Goal: Task Accomplishment & Management: Use online tool/utility

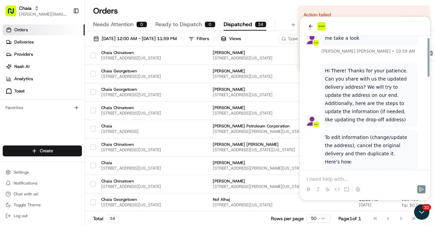
scroll to position [131, 0]
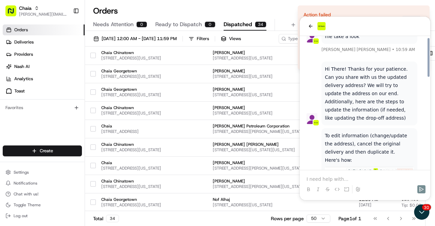
click at [335, 180] on p at bounding box center [364, 179] width 117 height 7
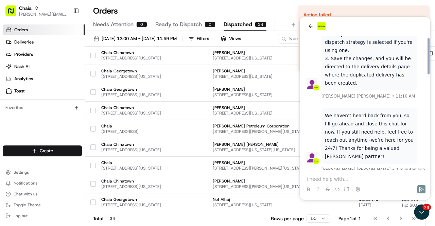
scroll to position [343, 0]
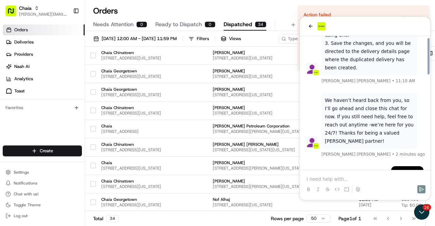
click at [339, 176] on p at bounding box center [364, 179] width 117 height 7
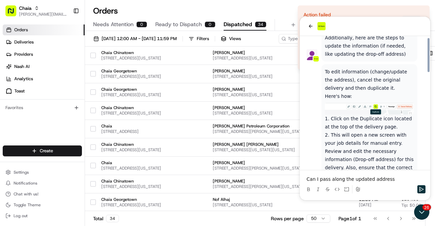
scroll to position [178, 0]
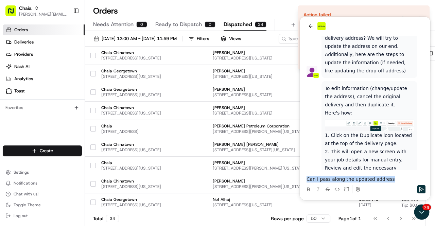
drag, startPoint x: 392, startPoint y: 179, endPoint x: 301, endPoint y: 182, distance: 91.0
click at [301, 182] on div "Hi There! 🙂 [PERSON_NAME] [PERSON_NAME] • 25 seconds ago back again 1 minute ag…" at bounding box center [365, 108] width 130 height 183
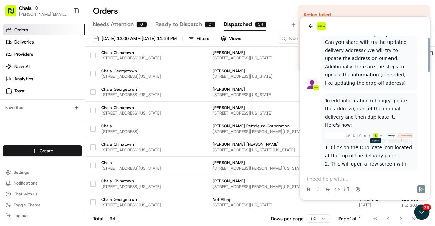
scroll to position [179, 0]
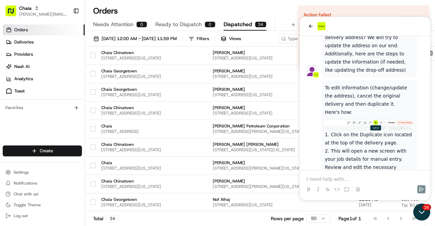
click at [419, 212] on icon "Open customer support" at bounding box center [421, 211] width 17 height 17
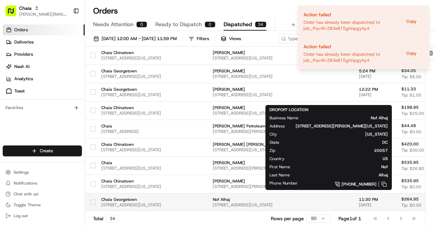
click at [348, 203] on span "[STREET_ADDRESS][US_STATE]" at bounding box center [280, 204] width 135 height 5
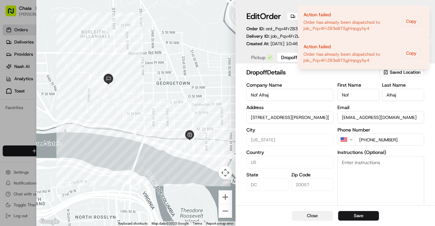
click at [314, 214] on button "Close" at bounding box center [312, 216] width 41 height 10
type input "+1"
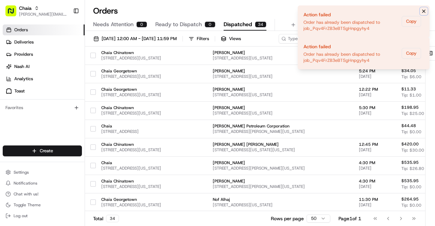
click at [423, 11] on icon "Notifications (F8)" at bounding box center [423, 10] width 5 height 5
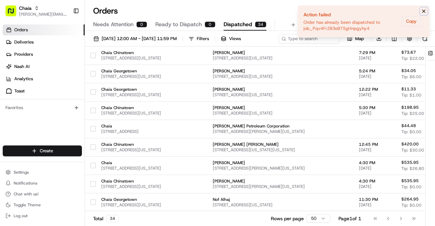
click at [423, 14] on button "Notifications (F8)" at bounding box center [423, 11] width 8 height 8
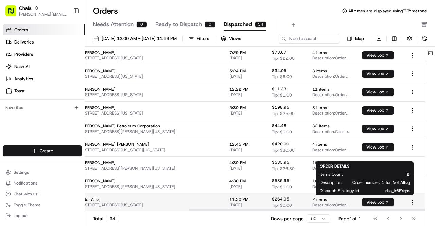
scroll to position [472, 192]
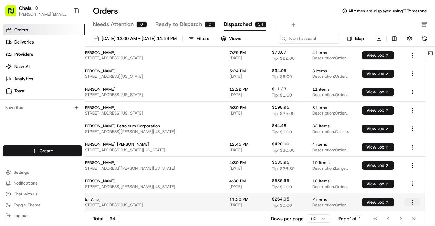
click at [410, 201] on html "Chaia [EMAIL_ADDRESS][DOMAIN_NAME] Toggle Sidebar Orders Deliveries Providers […" at bounding box center [217, 113] width 435 height 226
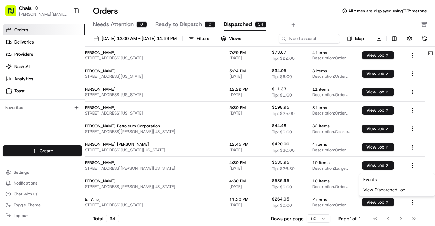
click at [335, 205] on html "Chaia [EMAIL_ADDRESS][DOMAIN_NAME] Toggle Sidebar Orders Deliveries Providers […" at bounding box center [217, 113] width 435 height 226
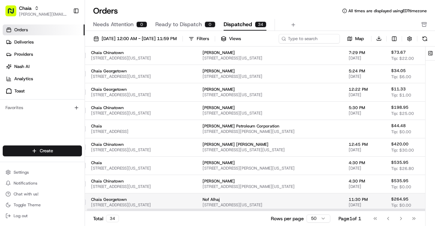
scroll to position [472, 2]
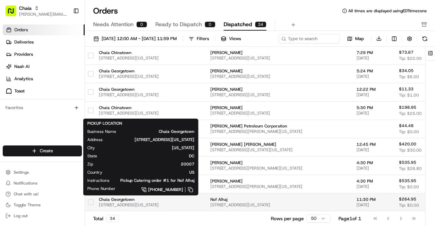
click at [126, 200] on span "Chaia Georgetown" at bounding box center [129, 199] width 60 height 5
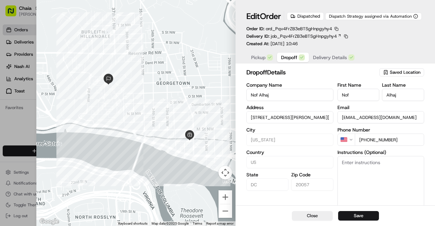
scroll to position [15, 0]
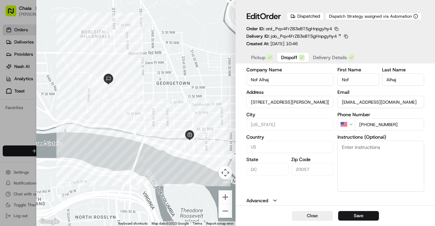
click at [272, 202] on icon "button" at bounding box center [274, 200] width 5 height 5
click at [302, 217] on button "Close" at bounding box center [312, 216] width 41 height 10
type input "+1"
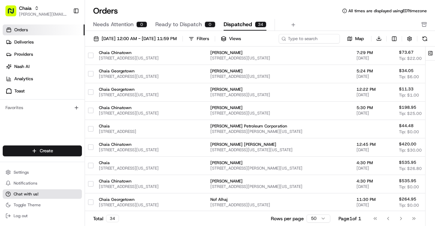
click at [22, 195] on span "Chat with us!" at bounding box center [26, 193] width 25 height 5
click at [26, 191] on button "Chat with us!" at bounding box center [42, 194] width 79 height 10
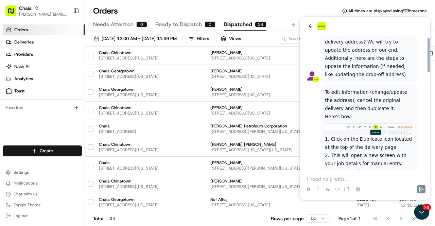
scroll to position [176, 0]
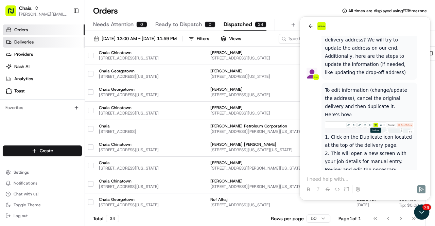
click at [49, 44] on link "Deliveries" at bounding box center [44, 42] width 82 height 11
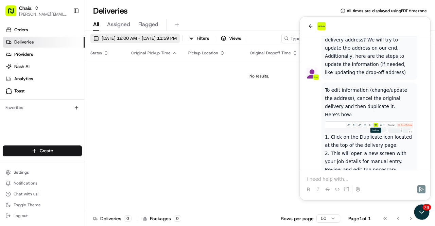
click at [180, 42] on button "[DATE] 12:00 AM - [DATE] 11:59 PM" at bounding box center [134, 39] width 89 height 10
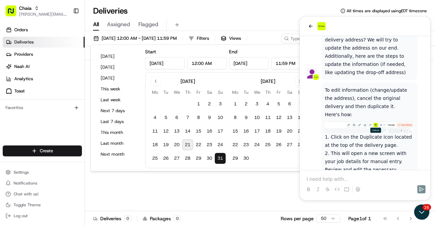
click at [187, 145] on button "21" at bounding box center [187, 144] width 11 height 11
type input "[DATE]"
click at [218, 157] on button "31" at bounding box center [220, 158] width 11 height 11
type input "[DATE]"
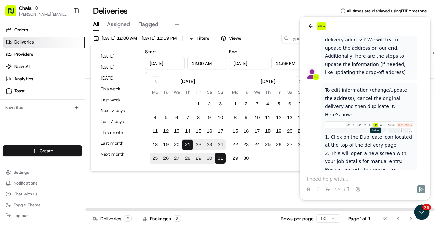
click at [212, 177] on div "Status Original Pickup Time Pickup Location Original Dropoff Time Dropoff Locat…" at bounding box center [268, 128] width 366 height 165
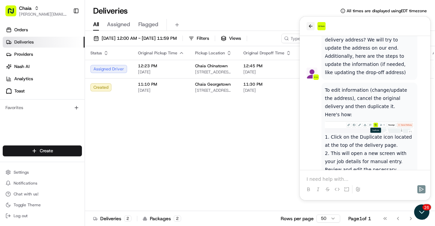
click at [309, 26] on icon "back" at bounding box center [311, 25] width 4 height 3
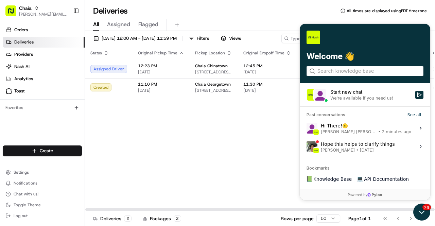
click at [418, 209] on icon "Open customer support" at bounding box center [421, 211] width 17 height 17
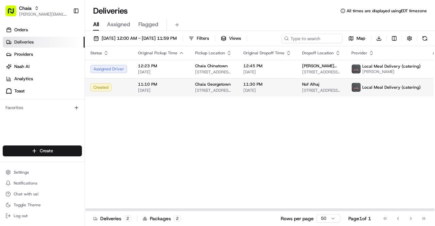
click at [424, 87] on html "Chaia [EMAIL_ADDRESS][DOMAIN_NAME] Toggle Sidebar Orders Deliveries Providers […" at bounding box center [217, 113] width 435 height 226
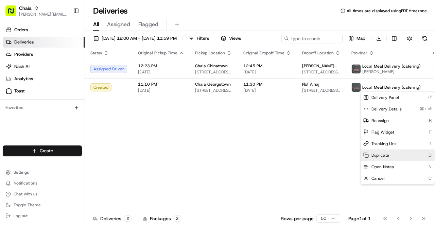
click at [395, 156] on div "Duplicate D" at bounding box center [397, 155] width 74 height 12
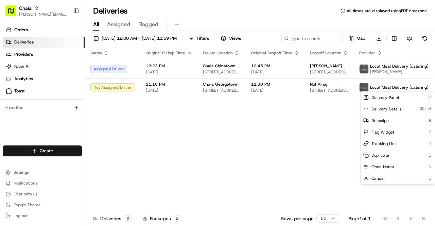
click at [316, 115] on html "Chaia [EMAIL_ADDRESS][DOMAIN_NAME] Toggle Sidebar Orders Deliveries Providers […" at bounding box center [217, 113] width 435 height 226
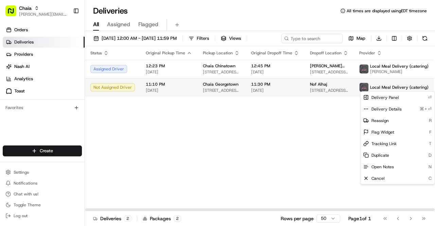
click at [432, 87] on html "Chaia [EMAIL_ADDRESS][DOMAIN_NAME] Toggle Sidebar Orders Deliveries Providers […" at bounding box center [217, 113] width 435 height 226
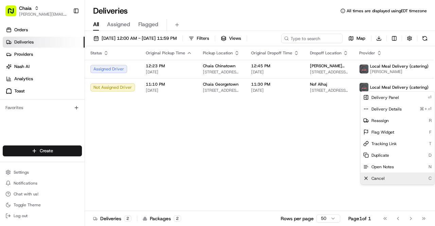
click at [403, 179] on div "Cancel C" at bounding box center [397, 179] width 74 height 12
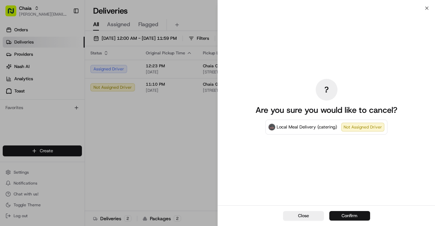
click at [353, 215] on button "Confirm" at bounding box center [349, 216] width 41 height 10
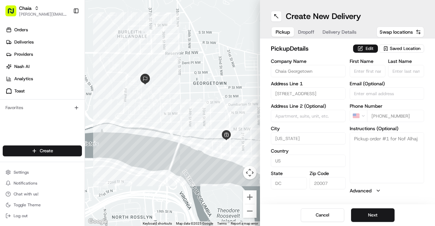
click at [368, 48] on button "Edit" at bounding box center [365, 48] width 25 height 8
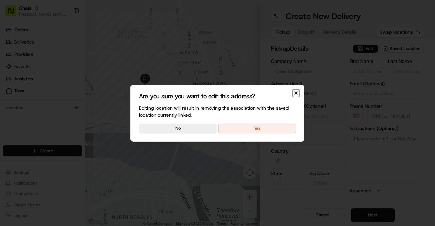
click at [295, 92] on icon "button" at bounding box center [295, 93] width 3 height 3
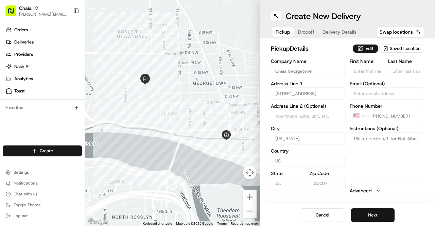
click at [369, 212] on button "Next" at bounding box center [372, 215] width 43 height 14
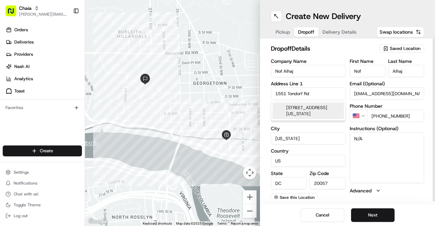
click at [314, 92] on input "1551 Tondorf Rd" at bounding box center [308, 93] width 75 height 12
drag, startPoint x: 314, startPoint y: 92, endPoint x: 263, endPoint y: 91, distance: 51.6
click at [263, 91] on div "dropoff Details Saved Location Company Name Nof Alhaj Address Line 1 1551 Tondo…" at bounding box center [347, 121] width 175 height 166
click at [293, 110] on div "6411 Tondorf Road, Washington, DC" at bounding box center [307, 111] width 71 height 16
type input "6411 Tondorf Rd, Washington, DC 20057, USA"
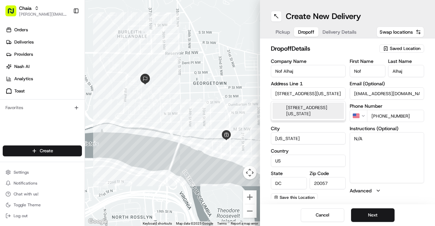
type input "United States"
type input "6411 Tondorf Road"
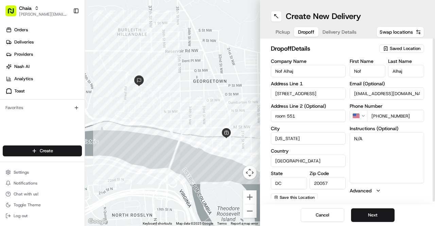
type input "room 551"
click at [393, 161] on textarea "N/A" at bounding box center [386, 157] width 75 height 51
click at [374, 214] on button "Next" at bounding box center [372, 215] width 43 height 14
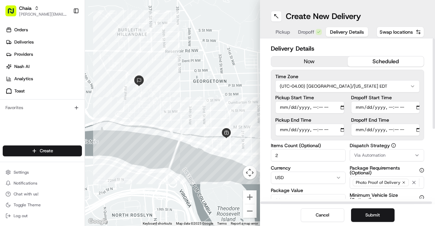
click at [390, 130] on input "Dropoff End Time" at bounding box center [385, 130] width 69 height 12
click at [397, 128] on input "Dropoff End Time" at bounding box center [385, 130] width 69 height 12
click at [398, 131] on input "Dropoff End Time" at bounding box center [385, 130] width 69 height 12
type input "2025-08-26T23:50"
click at [359, 107] on input "Dropoff Start Time" at bounding box center [385, 107] width 69 height 12
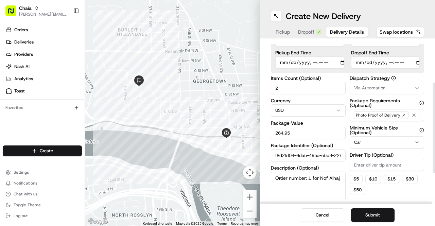
scroll to position [95, 0]
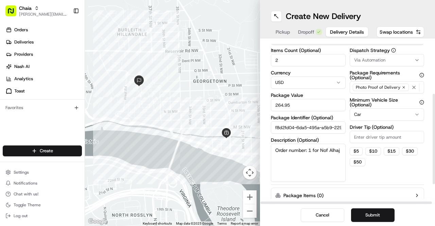
click at [368, 136] on input "Driver Tip (Optional)" at bounding box center [386, 137] width 75 height 12
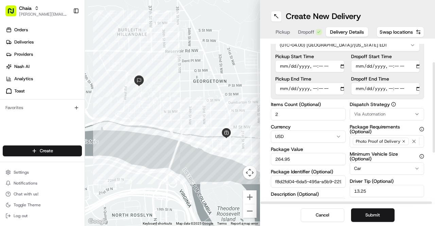
scroll to position [41, 0]
type input "13.25"
click at [378, 217] on button "Submit" at bounding box center [372, 215] width 43 height 14
